Goal: Find specific page/section: Find specific page/section

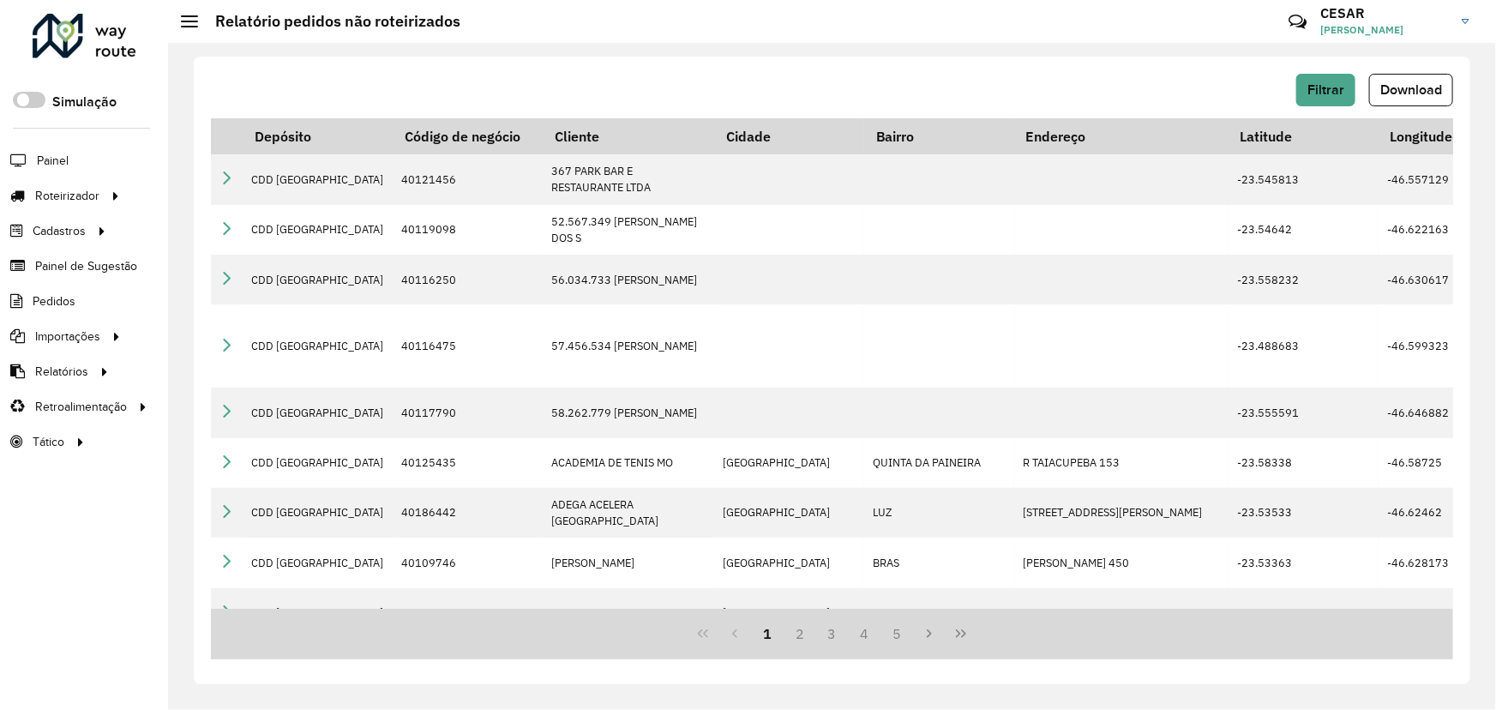
click at [620, 26] on hb-header "Relatório pedidos não roteirizados Críticas? Dúvidas? Elogios? Sugestões? Entre…" at bounding box center [832, 21] width 1328 height 43
click at [431, 22] on h2 "Relatório pedidos não roteirizados" at bounding box center [329, 21] width 262 height 19
